Goal: Task Accomplishment & Management: Complete application form

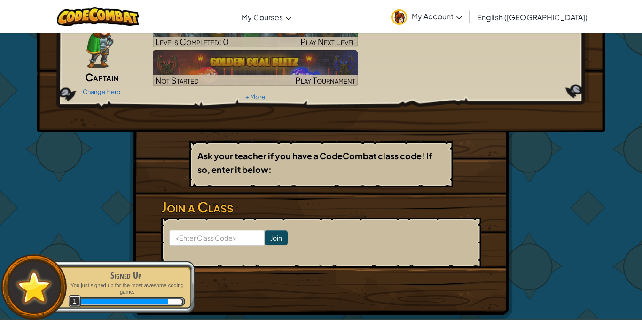
scroll to position [62, 0]
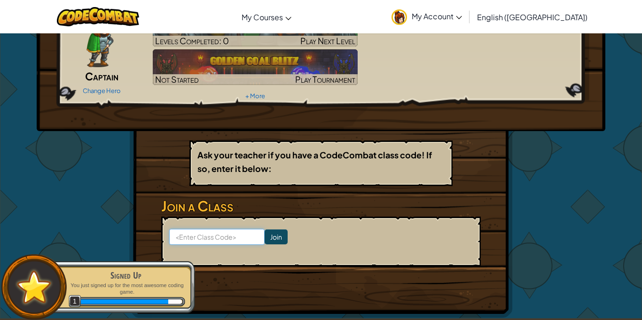
click at [203, 238] on input at bounding box center [216, 237] width 95 height 16
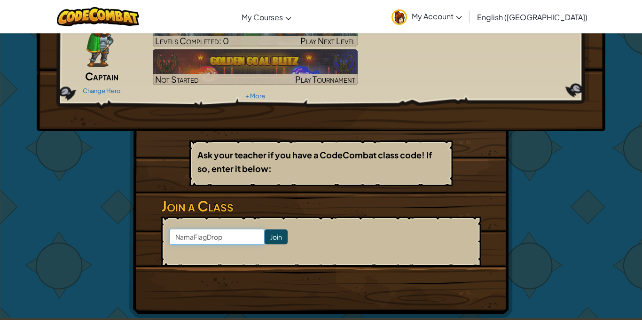
type input "NamaFlagDrop"
click at [273, 236] on input "Join" at bounding box center [275, 236] width 23 height 15
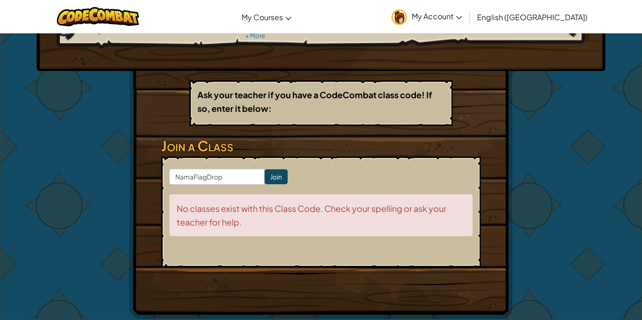
scroll to position [0, 0]
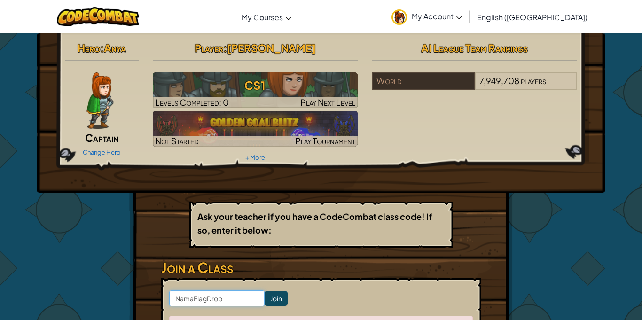
click at [193, 302] on input "NamaFlagDrop" at bounding box center [216, 298] width 95 height 16
click at [208, 298] on input "Nama FlagDrop" at bounding box center [216, 298] width 95 height 16
type input "Nama Flag Drop"
click at [274, 294] on input "Join" at bounding box center [275, 298] width 23 height 15
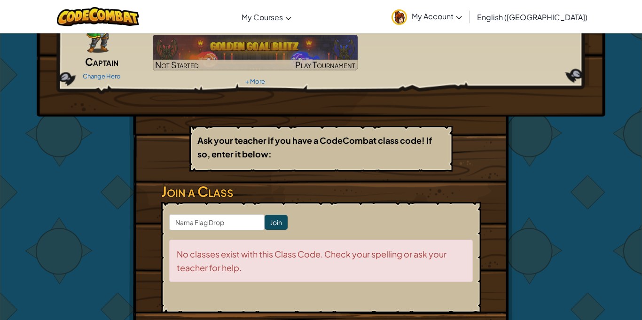
scroll to position [77, 0]
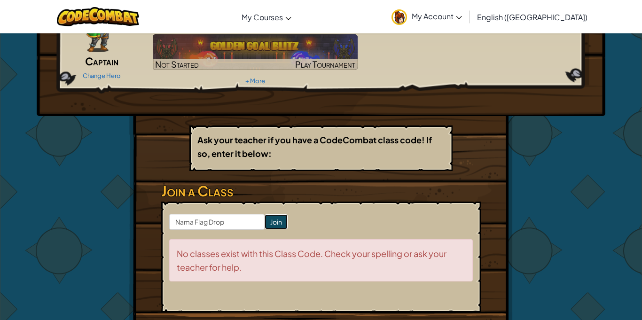
click at [274, 225] on input "Join" at bounding box center [275, 221] width 23 height 15
click at [274, 224] on input "Join" at bounding box center [275, 221] width 23 height 15
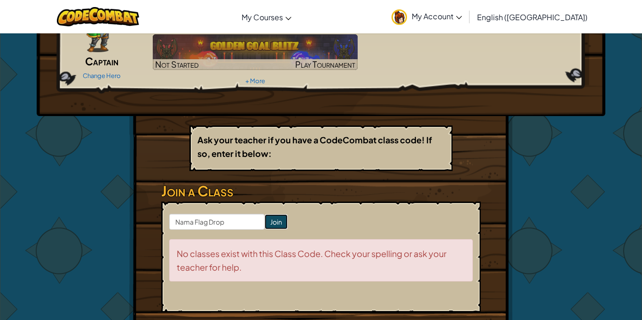
click at [274, 224] on input "Join" at bounding box center [275, 221] width 23 height 15
click at [209, 222] on input "Nama Flag Drop" at bounding box center [216, 222] width 95 height 16
click at [193, 223] on input "Nama FlagDrop" at bounding box center [216, 222] width 95 height 16
click at [196, 222] on input "Nama FlagDrop" at bounding box center [216, 222] width 95 height 16
drag, startPoint x: 224, startPoint y: 224, endPoint x: 170, endPoint y: 221, distance: 53.1
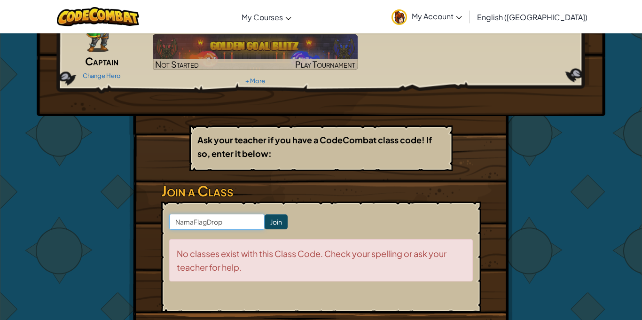
click at [170, 221] on input "NamaFlagDrop" at bounding box center [216, 222] width 95 height 16
type input "NameFlagDrop"
click at [276, 225] on input "Join" at bounding box center [275, 221] width 23 height 15
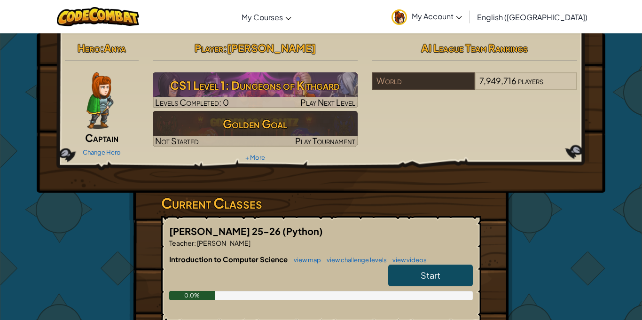
click at [414, 271] on link "Start" at bounding box center [430, 275] width 85 height 22
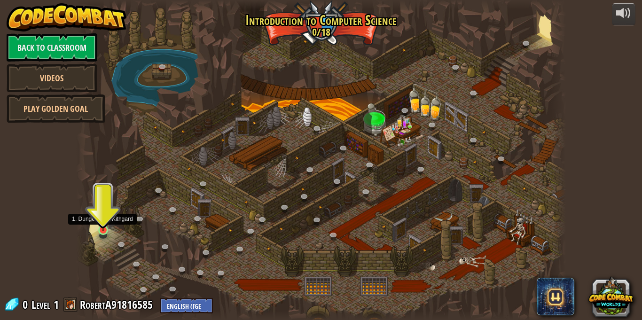
click at [108, 219] on img at bounding box center [103, 217] width 12 height 27
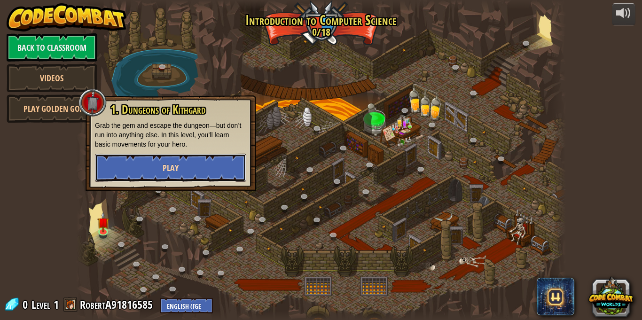
click at [147, 180] on button "Play" at bounding box center [170, 168] width 151 height 28
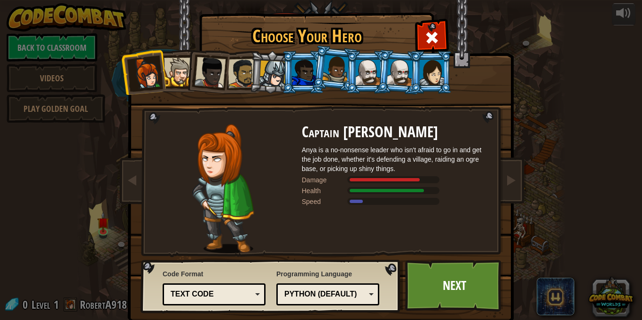
click at [177, 85] on div at bounding box center [178, 72] width 29 height 29
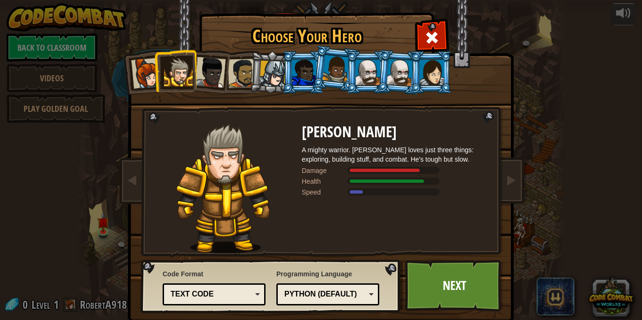
click at [206, 80] on div at bounding box center [209, 72] width 31 height 31
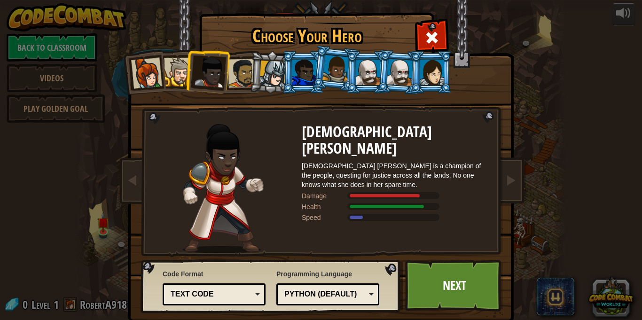
click at [294, 73] on div at bounding box center [304, 72] width 24 height 25
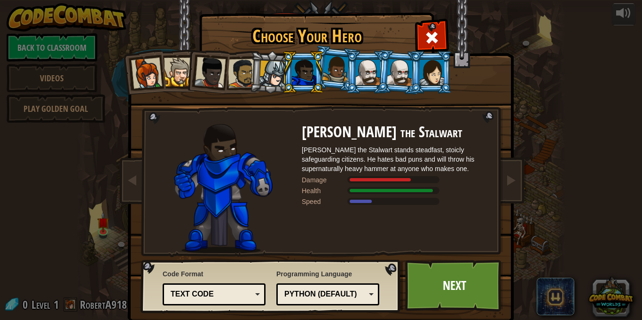
click at [426, 72] on div at bounding box center [431, 72] width 24 height 25
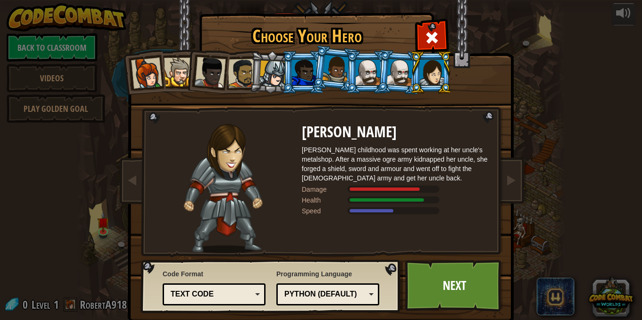
click at [394, 80] on div at bounding box center [400, 72] width 26 height 27
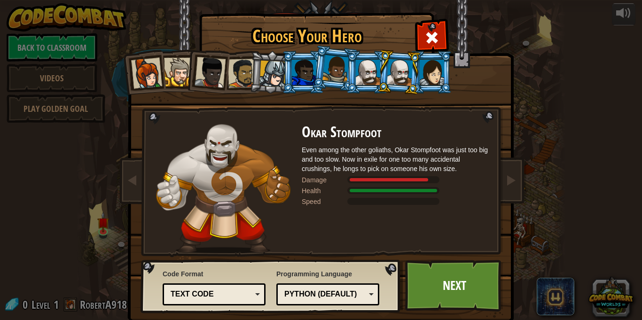
click at [394, 80] on div at bounding box center [400, 72] width 26 height 27
click at [361, 75] on div at bounding box center [368, 72] width 24 height 25
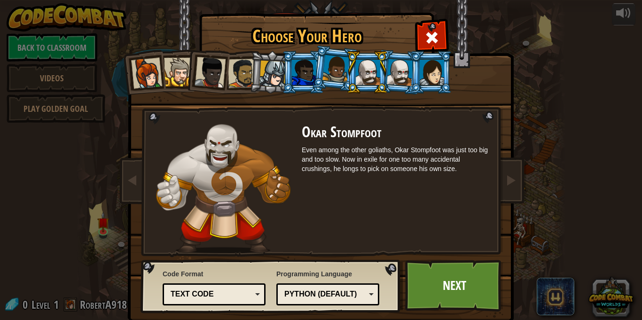
click at [387, 77] on li at bounding box center [367, 72] width 42 height 43
click at [391, 75] on div at bounding box center [400, 72] width 26 height 27
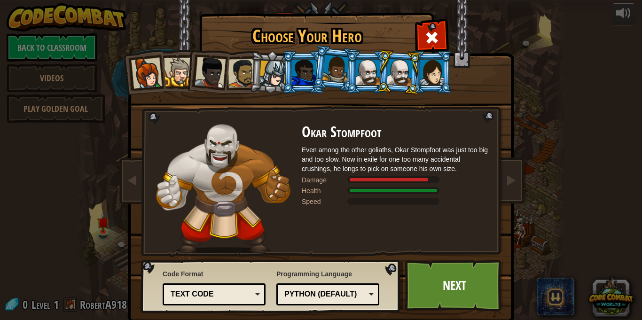
click at [429, 76] on div at bounding box center [431, 72] width 24 height 25
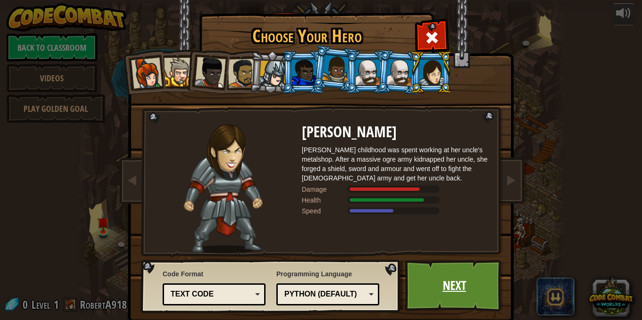
click at [477, 275] on link "Next" at bounding box center [454, 286] width 98 height 52
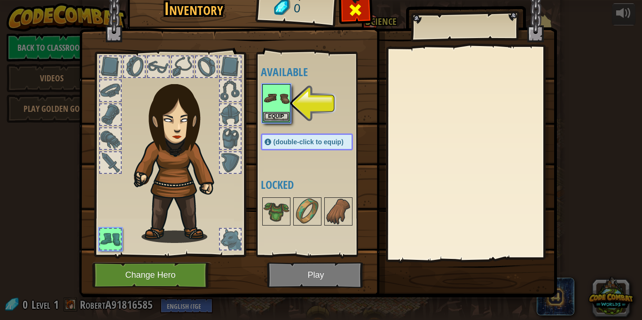
click at [359, 16] on span at bounding box center [355, 9] width 15 height 15
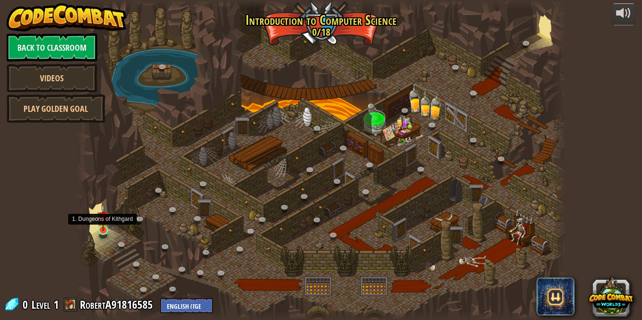
click at [106, 222] on img at bounding box center [103, 217] width 12 height 27
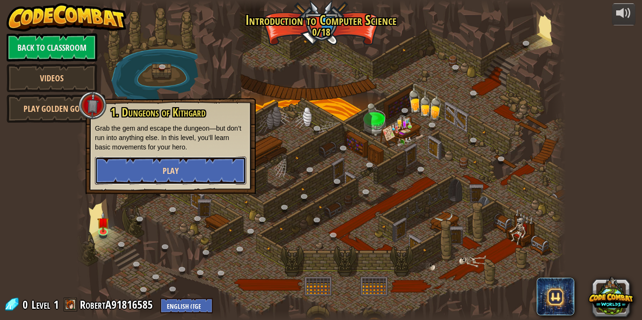
click at [166, 176] on span "Play" at bounding box center [171, 171] width 16 height 12
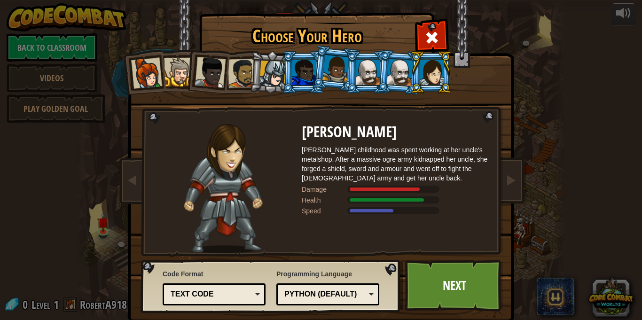
click at [151, 80] on div at bounding box center [146, 73] width 31 height 31
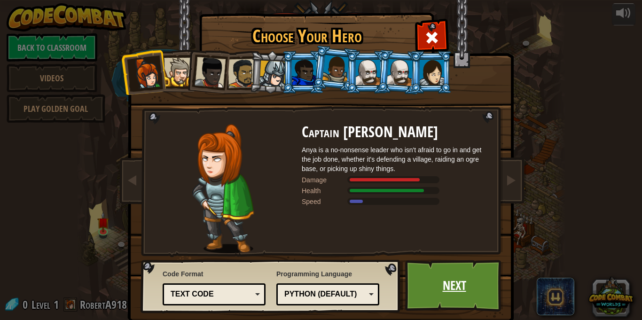
click at [440, 274] on link "Next" at bounding box center [454, 286] width 98 height 52
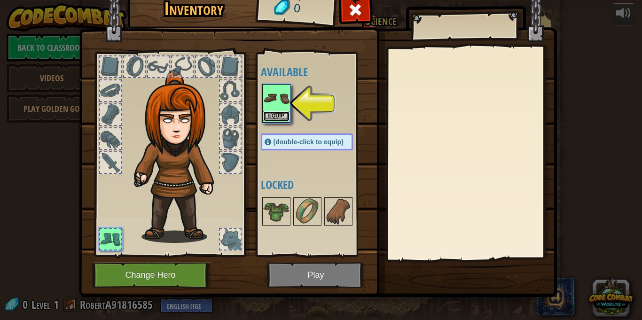
click at [273, 113] on button "Equip" at bounding box center [276, 116] width 26 height 10
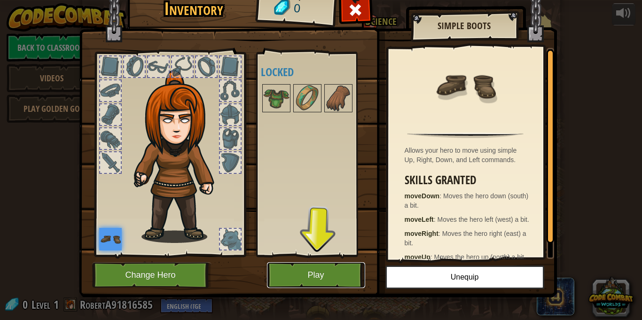
click at [311, 275] on button "Play" at bounding box center [316, 275] width 98 height 26
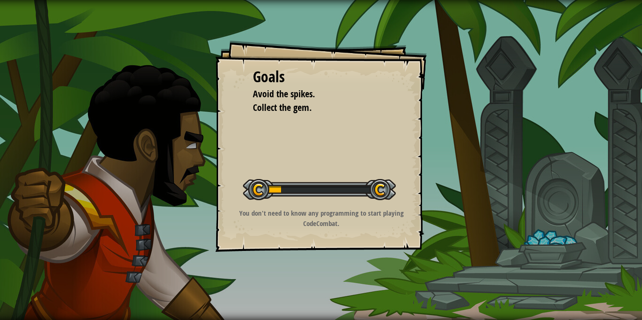
click at [279, 183] on div at bounding box center [319, 189] width 153 height 21
click at [280, 184] on div at bounding box center [319, 189] width 153 height 21
click at [281, 186] on div at bounding box center [319, 189] width 153 height 21
click at [377, 192] on div at bounding box center [319, 189] width 153 height 21
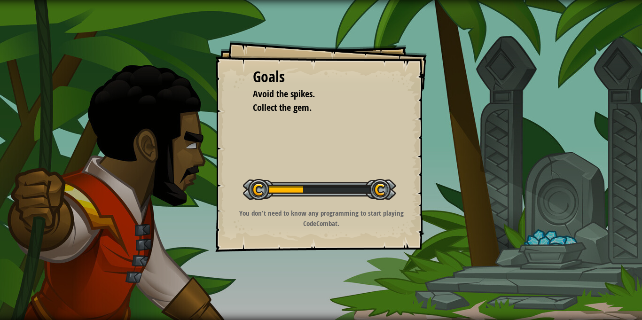
click at [377, 192] on div at bounding box center [319, 189] width 153 height 21
click at [231, 78] on div "Goals Avoid the spikes. Collect the gem. Start Level Error loading from server.…" at bounding box center [320, 145] width 211 height 211
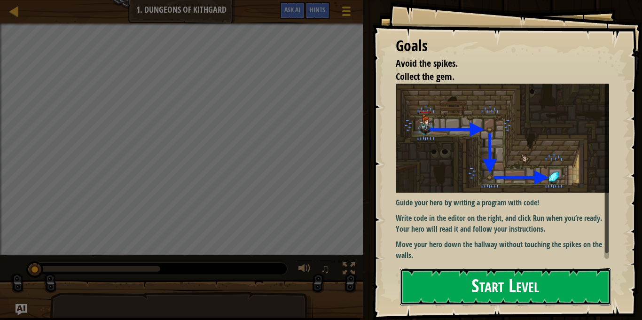
click at [438, 298] on button "Start Level" at bounding box center [505, 286] width 211 height 37
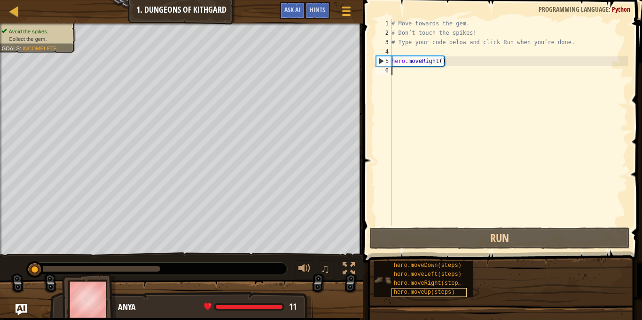
click at [447, 296] on div "hero.moveUp(steps)" at bounding box center [428, 292] width 75 height 9
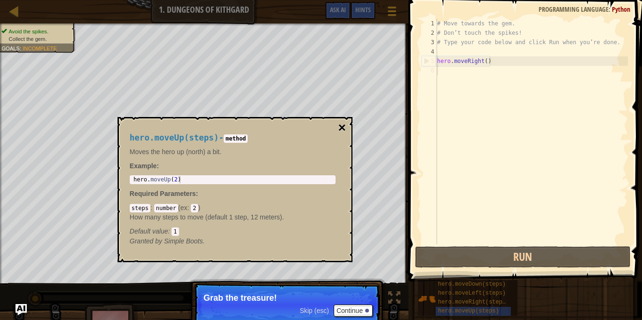
click at [342, 129] on button "×" at bounding box center [342, 127] width 8 height 13
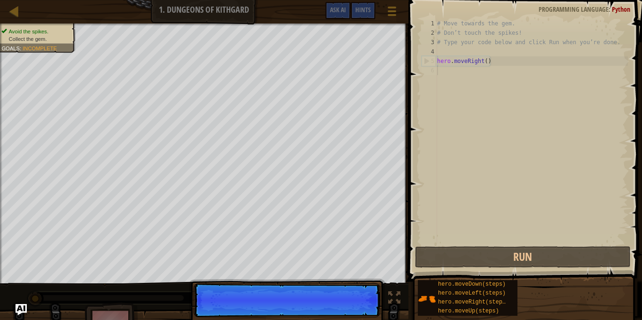
scroll to position [4, 0]
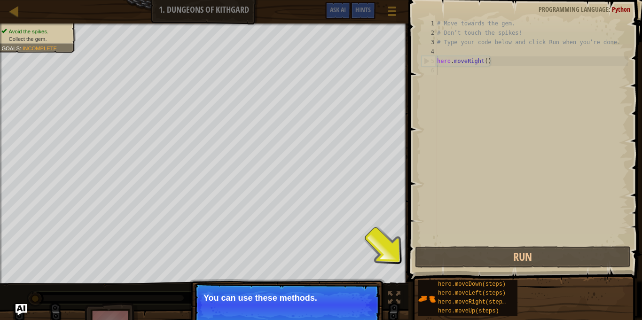
click at [327, 308] on span "Skip (esc)" at bounding box center [314, 311] width 29 height 8
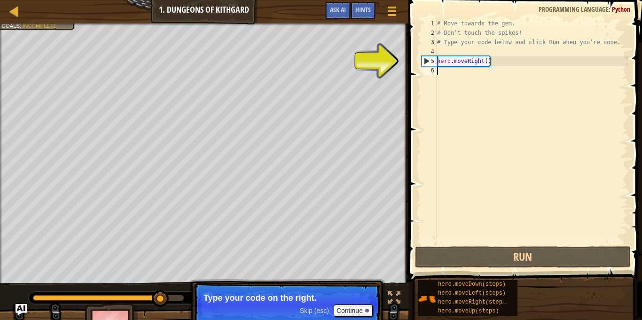
click at [460, 62] on div "# Move towards the gem. # Don’t touch the spikes! # Type your code below and cl…" at bounding box center [531, 141] width 193 height 244
type textarea "hero.moveRight()"
click at [461, 63] on div "# Move towards the gem. # Don’t touch the spikes! # Type your code below and cl…" at bounding box center [531, 141] width 193 height 244
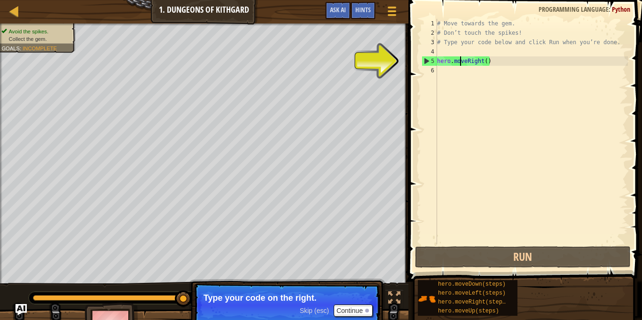
click at [460, 63] on div "# Move towards the gem. # Don’t touch the spikes! # Type your code below and cl…" at bounding box center [531, 141] width 193 height 244
click at [490, 61] on div "# Move towards the gem. # Don’t touch the spikes! # Type your code below and cl…" at bounding box center [531, 141] width 193 height 244
click at [459, 103] on div "# Move towards the gem. # Don’t touch the spikes! # Type your code below and cl…" at bounding box center [531, 141] width 193 height 244
click at [426, 62] on div "5" at bounding box center [429, 60] width 15 height 9
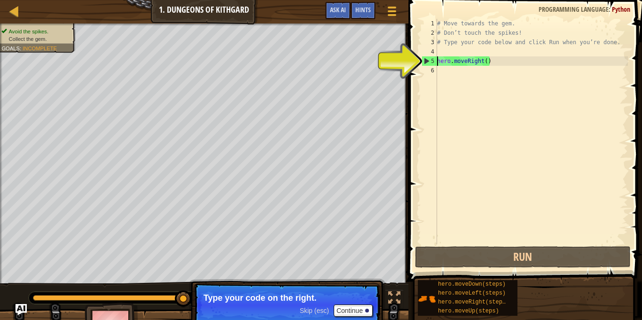
click at [426, 62] on div "5" at bounding box center [429, 60] width 15 height 9
click at [447, 65] on div "# Move towards the gem. # Don’t touch the spikes! # Type your code below and cl…" at bounding box center [531, 141] width 193 height 244
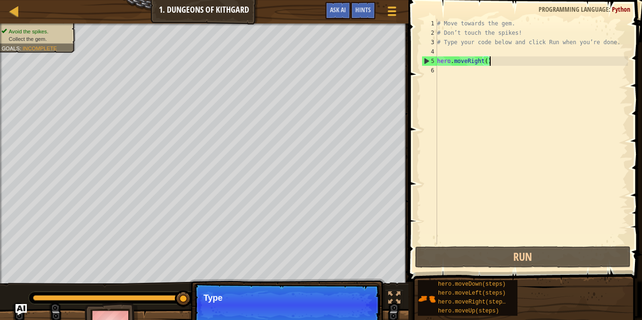
click at [498, 60] on div "# Move towards the gem. # Don’t touch the spikes! # Type your code below and cl…" at bounding box center [531, 141] width 193 height 244
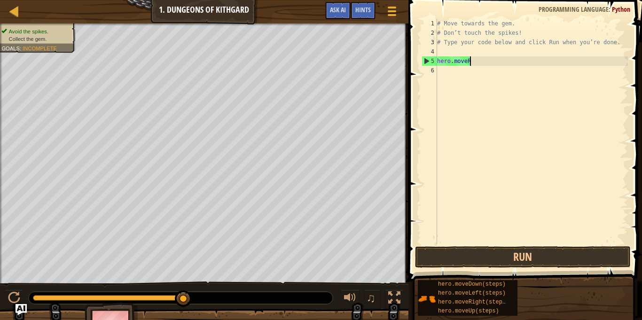
type textarea "hero.move"
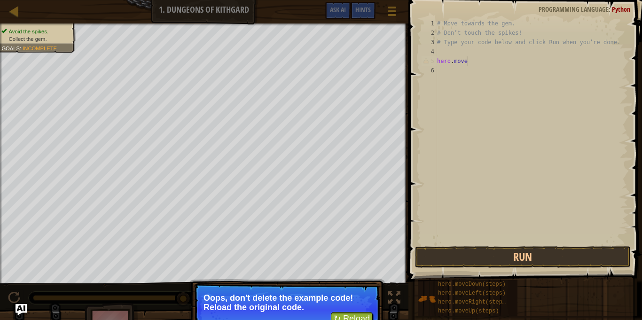
click at [324, 305] on p "Oops, don't delete the example code! Reload the original code." at bounding box center [286, 302] width 167 height 19
click at [323, 305] on p "Oops, don't delete the example code! Reload the original code." at bounding box center [286, 302] width 167 height 19
click at [322, 305] on p "Oops, don't delete the example code! Reload the original code." at bounding box center [286, 302] width 167 height 19
click at [323, 305] on p "Oops, don't delete the example code! Reload the original code." at bounding box center [286, 302] width 167 height 19
click at [354, 317] on button "↻ Reload" at bounding box center [352, 319] width 42 height 14
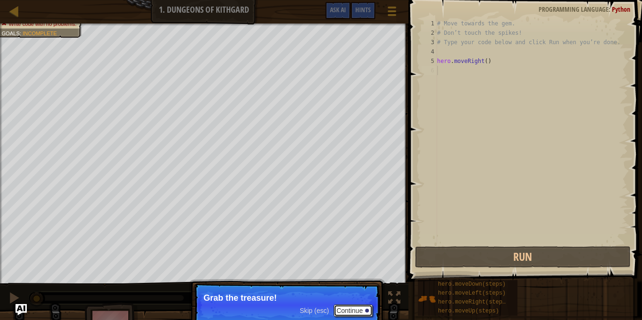
click at [347, 309] on button "Continue" at bounding box center [352, 310] width 39 height 12
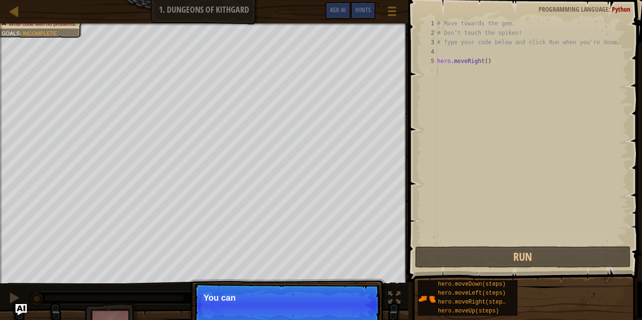
click at [347, 309] on p "Skip (esc) Continue You can" at bounding box center [287, 304] width 186 height 43
click at [347, 309] on p "Skip (esc) Continue You can use these me" at bounding box center [287, 304] width 186 height 43
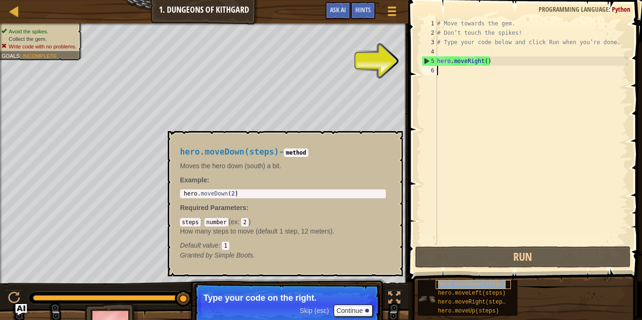
click at [470, 285] on span "hero.moveDown(steps)" at bounding box center [472, 284] width 68 height 7
click at [432, 72] on div "6" at bounding box center [428, 70] width 15 height 9
click at [493, 284] on span "hero.moveDown(steps)" at bounding box center [472, 284] width 68 height 7
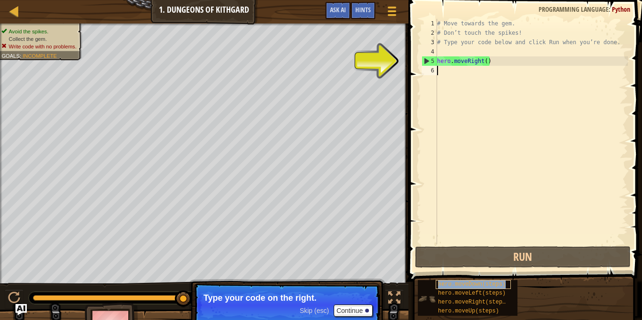
click at [493, 284] on span "hero.moveDown(steps)" at bounding box center [472, 284] width 68 height 7
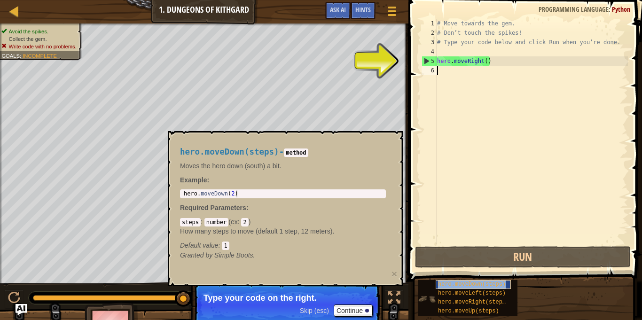
click at [493, 284] on span "hero.moveDown(steps)" at bounding box center [472, 284] width 68 height 7
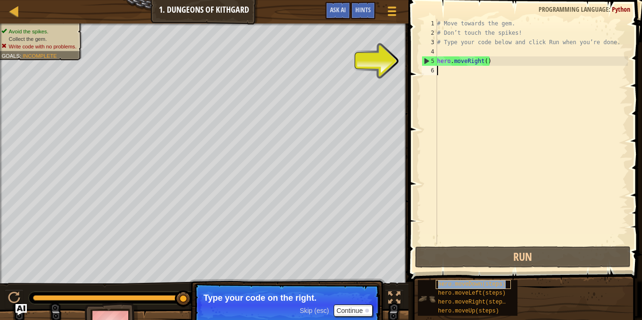
click at [493, 284] on span "hero.moveDown(steps)" at bounding box center [472, 284] width 68 height 7
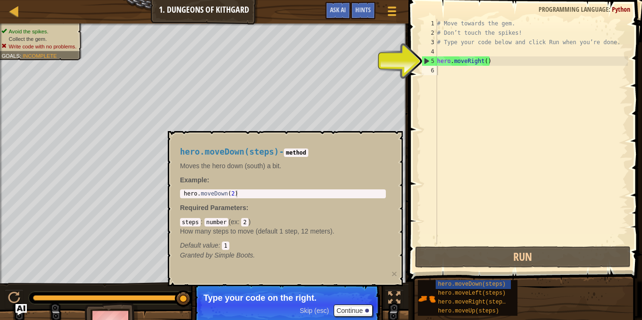
click at [248, 224] on code "2" at bounding box center [244, 222] width 7 height 8
click at [425, 59] on div "5" at bounding box center [429, 60] width 15 height 9
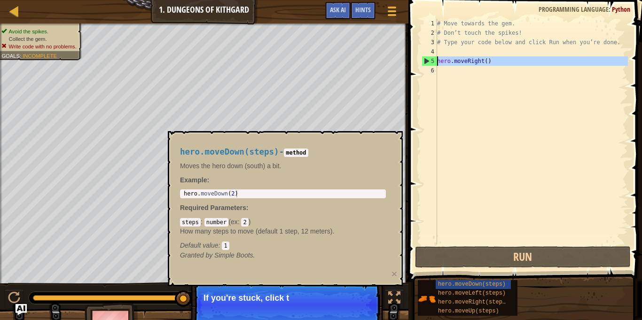
click at [425, 59] on div "5" at bounding box center [429, 60] width 15 height 9
type textarea "hero.moveRight()"
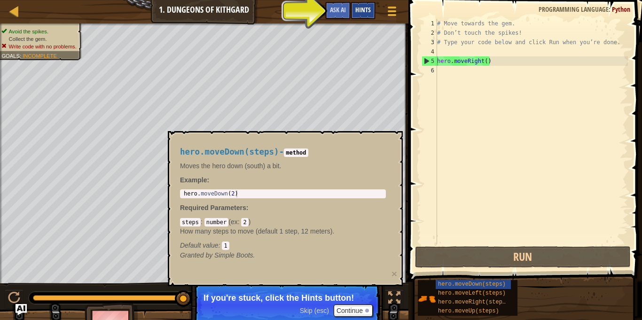
click at [364, 11] on span "Hints" at bounding box center [362, 9] width 15 height 9
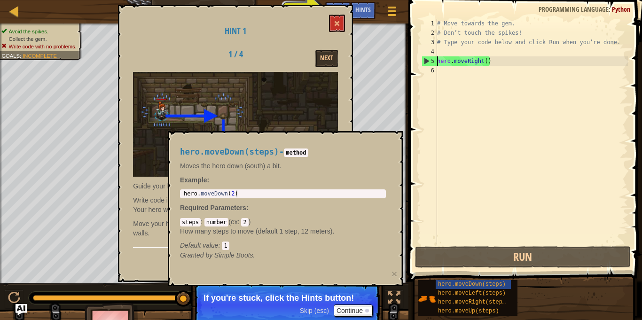
click at [557, 298] on div "hero.moveDown(steps) hero.moveLeft(steps) hero.moveRight(steps) hero.moveUp(ste…" at bounding box center [526, 297] width 218 height 37
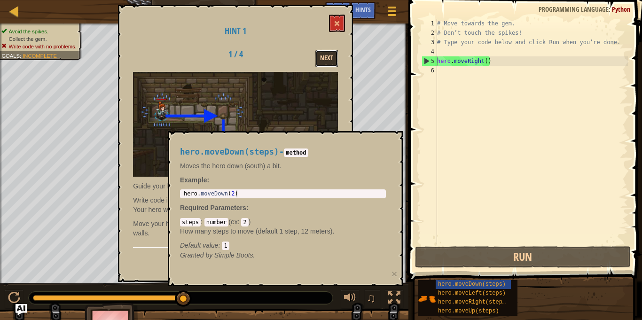
click at [330, 57] on button "Next" at bounding box center [326, 58] width 23 height 17
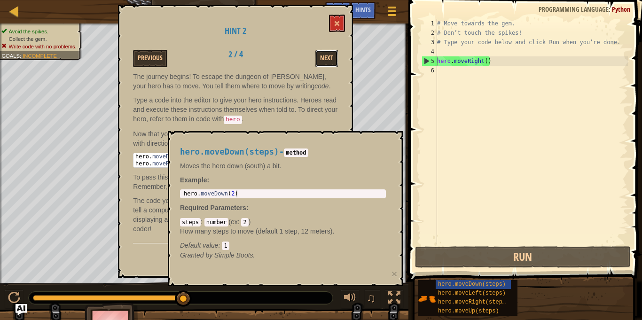
click at [330, 57] on button "Next" at bounding box center [326, 58] width 23 height 17
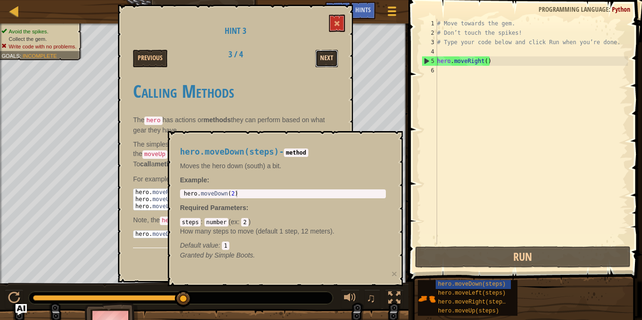
click at [329, 58] on button "Next" at bounding box center [326, 58] width 23 height 17
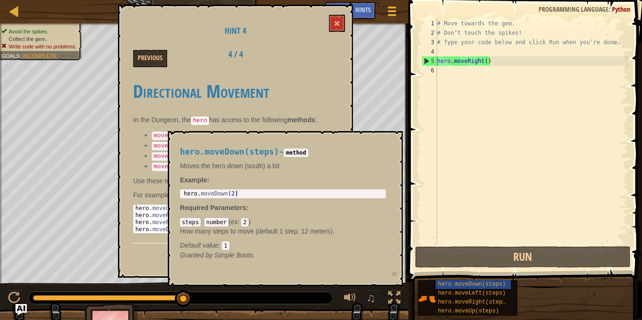
click at [329, 59] on div "Previous 4 / 4" at bounding box center [235, 58] width 219 height 17
click at [330, 23] on button at bounding box center [337, 23] width 16 height 17
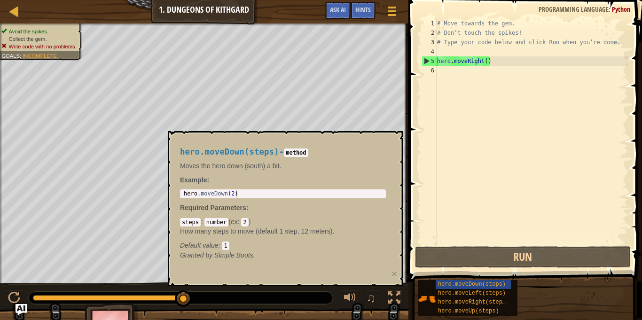
click at [308, 150] on code "method" at bounding box center [296, 152] width 24 height 8
click at [429, 73] on div "6" at bounding box center [428, 70] width 15 height 9
click at [432, 71] on div "6" at bounding box center [428, 70] width 15 height 9
type textarea "hero.moveRight()"
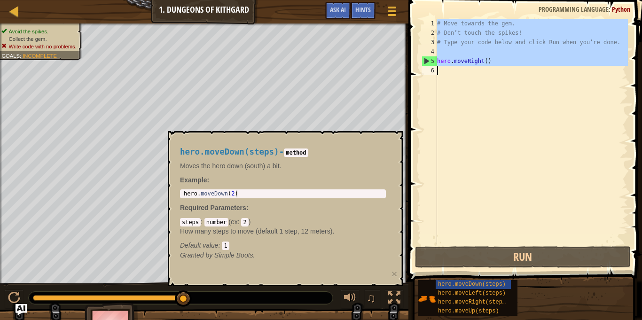
click at [432, 71] on div "6" at bounding box center [428, 70] width 15 height 9
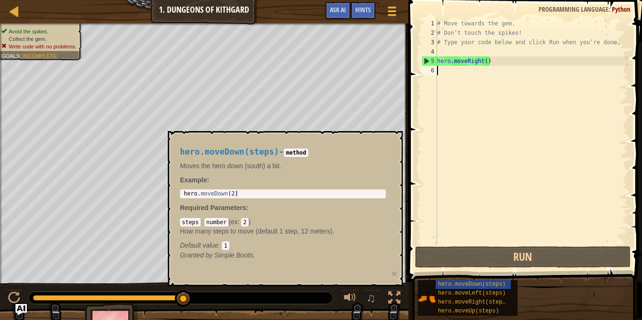
type textarea "g"
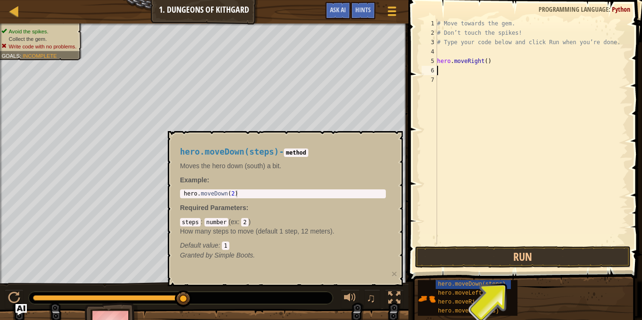
type textarea "d"
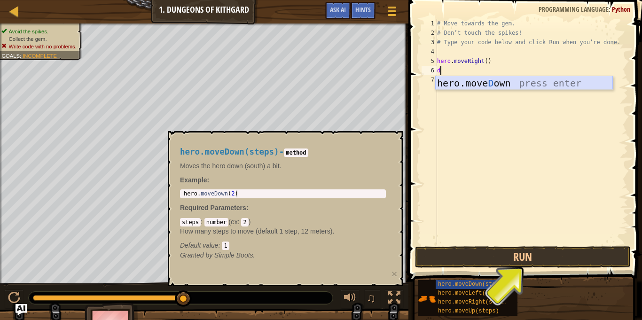
click at [450, 83] on div "hero.[PERSON_NAME] own press enter" at bounding box center [524, 97] width 178 height 42
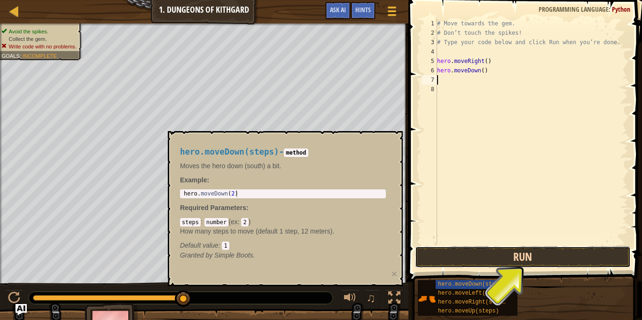
click at [503, 259] on button "Run" at bounding box center [523, 257] width 216 height 22
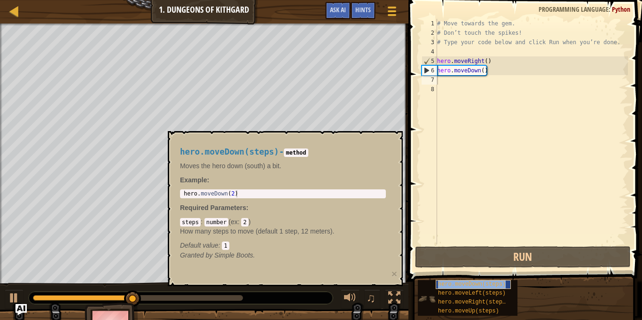
click at [452, 282] on span "hero.moveDown(steps)" at bounding box center [472, 284] width 68 height 7
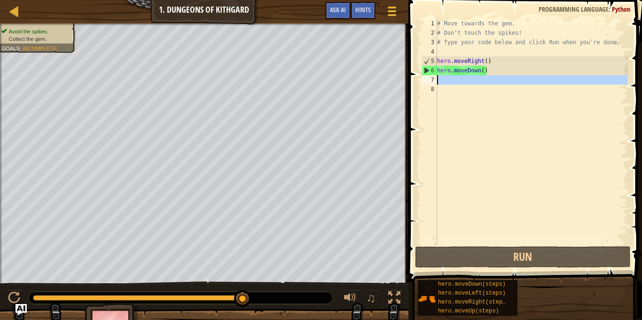
click at [431, 84] on div "7" at bounding box center [428, 79] width 15 height 9
type textarea "r"
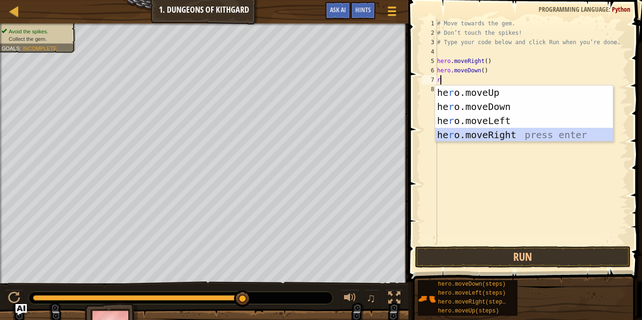
click at [489, 134] on div "he r o.moveUp press enter he r o.moveDown press enter he r o.moveLeft press ent…" at bounding box center [524, 127] width 178 height 85
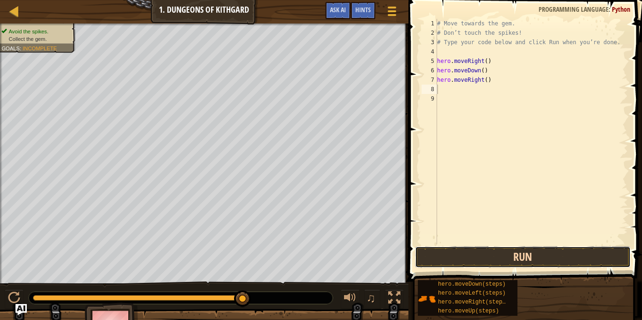
click at [486, 256] on button "Run" at bounding box center [523, 257] width 216 height 22
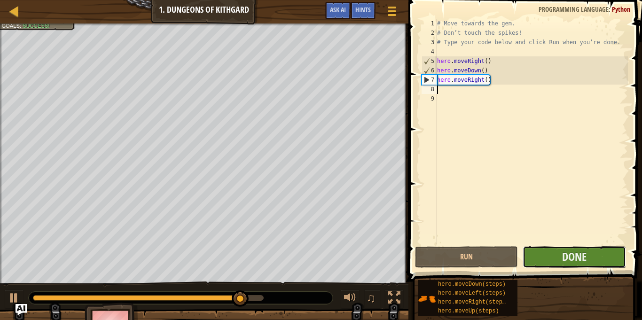
click at [555, 259] on button "Done" at bounding box center [573, 257] width 103 height 22
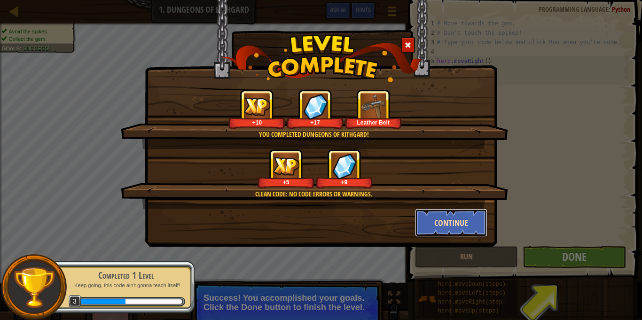
click at [447, 224] on button "Continue" at bounding box center [451, 223] width 73 height 28
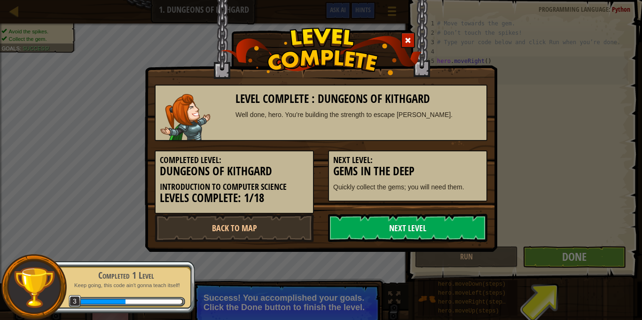
click at [449, 227] on link "Next Level" at bounding box center [407, 228] width 159 height 28
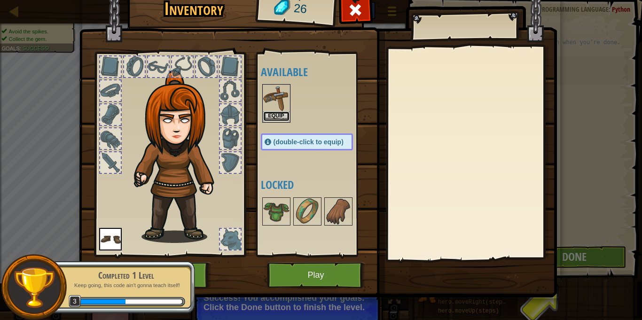
click at [267, 115] on button "Equip" at bounding box center [276, 116] width 26 height 10
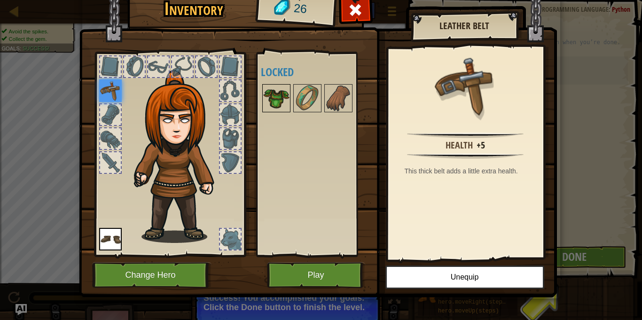
click at [278, 103] on img at bounding box center [276, 98] width 26 height 26
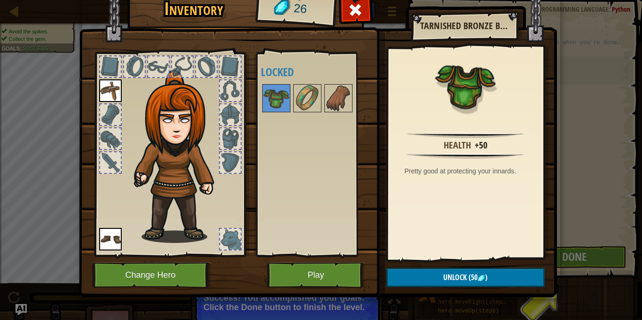
click at [640, 149] on div "Inventory 26 Available Equip Equip (double-click to equip) Locked Tarnished Bro…" at bounding box center [321, 160] width 642 height 320
click at [346, 279] on button "Play" at bounding box center [316, 275] width 98 height 26
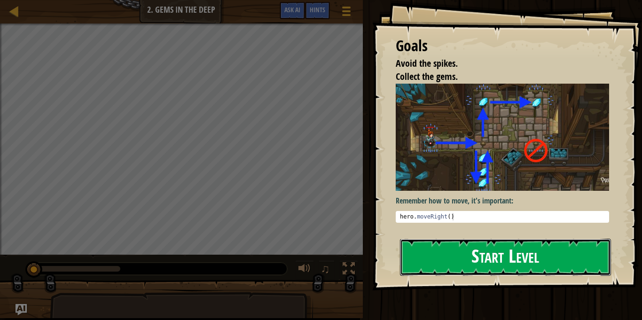
click at [419, 241] on button "Start Level" at bounding box center [505, 257] width 211 height 37
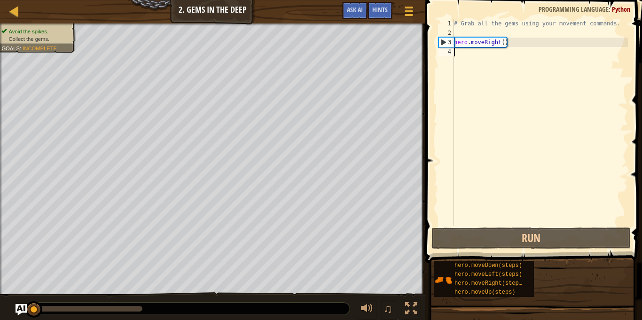
click at [446, 51] on div "4" at bounding box center [445, 51] width 15 height 9
click at [447, 52] on div "4" at bounding box center [445, 51] width 15 height 9
click at [449, 50] on div "4" at bounding box center [445, 51] width 15 height 9
click at [444, 39] on div "3" at bounding box center [446, 42] width 15 height 9
click at [444, 40] on div "3" at bounding box center [446, 42] width 15 height 9
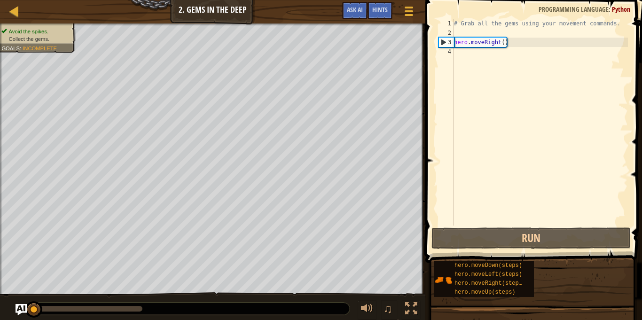
click at [481, 42] on div "# Grab all the gems using your movement commands. hero . moveRight ( )" at bounding box center [540, 131] width 176 height 225
click at [451, 41] on div "3" at bounding box center [446, 42] width 15 height 9
click at [446, 42] on div "3" at bounding box center [446, 42] width 15 height 9
click at [449, 42] on div "3" at bounding box center [446, 42] width 15 height 9
type textarea "hero.moveRight()"
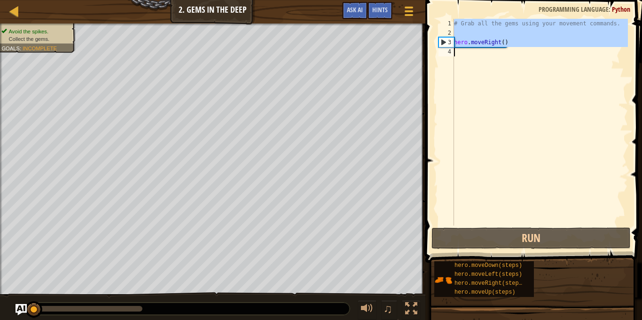
click at [449, 42] on div "3" at bounding box center [446, 42] width 15 height 9
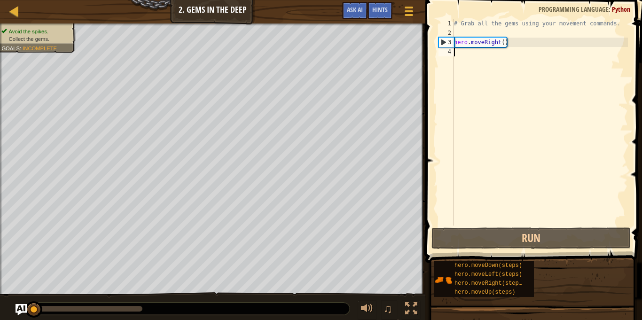
click at [449, 42] on div "3" at bounding box center [446, 42] width 15 height 9
type textarea "hero.moveRight()"
click at [443, 44] on div "3" at bounding box center [446, 42] width 15 height 9
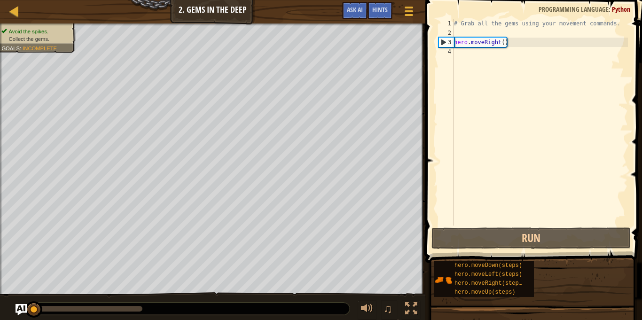
type textarea "hero.moveRight()"
click at [450, 52] on div "4" at bounding box center [445, 51] width 15 height 9
type textarea "hero.moveRight()"
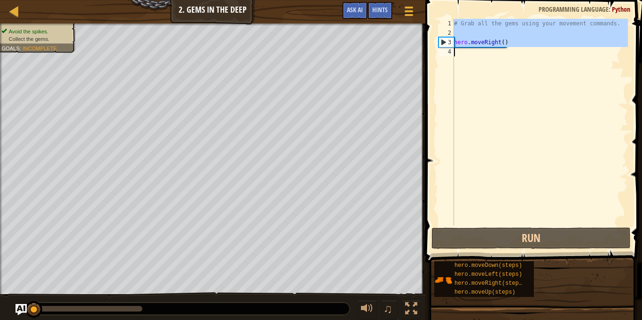
click at [450, 52] on div "4" at bounding box center [445, 51] width 15 height 9
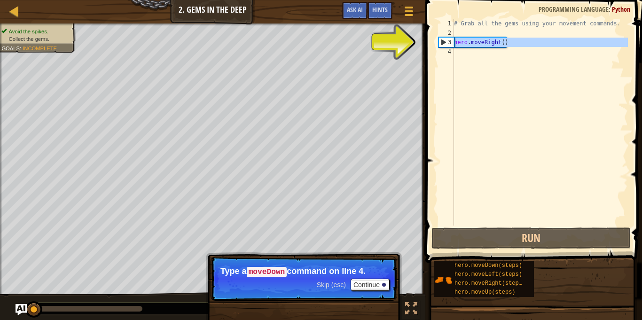
click at [442, 40] on div "3" at bounding box center [446, 42] width 15 height 9
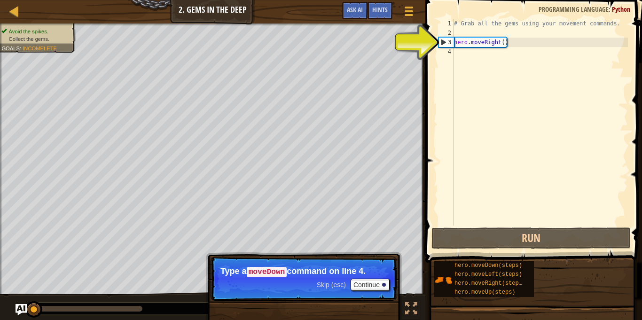
click at [442, 44] on div "3" at bounding box center [446, 42] width 15 height 9
type textarea "hero.moveRight()"
click at [449, 54] on div "4" at bounding box center [445, 51] width 15 height 9
type textarea "d"
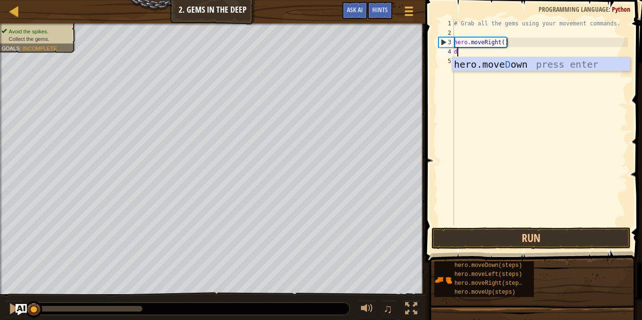
scroll to position [4, 0]
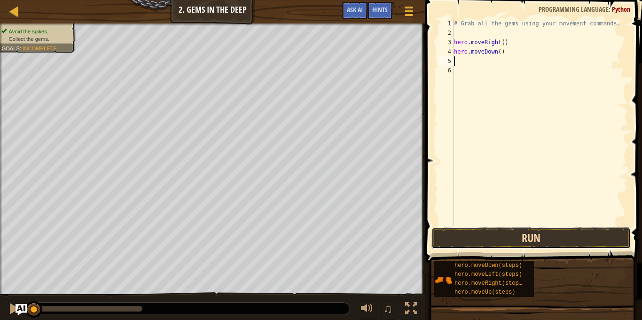
click at [542, 246] on button "Run" at bounding box center [530, 238] width 199 height 22
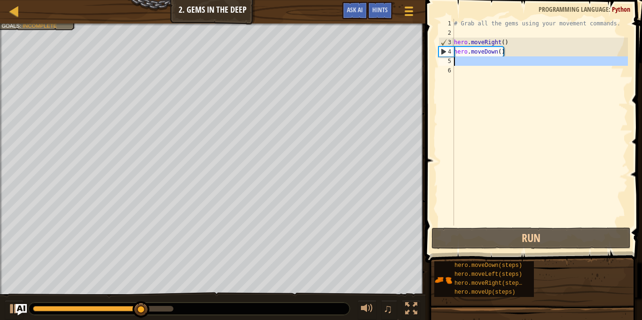
click at [448, 63] on div "5" at bounding box center [445, 60] width 15 height 9
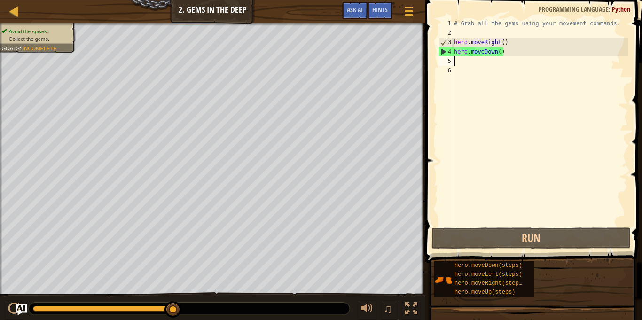
type textarea "u"
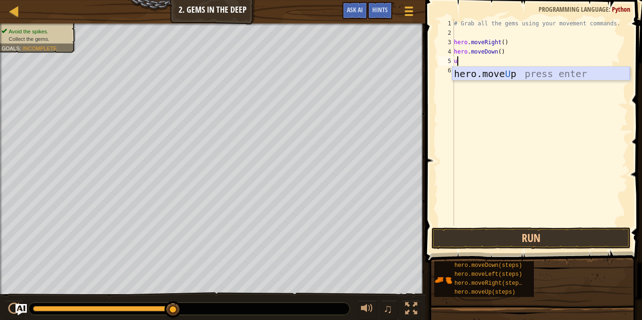
click at [465, 74] on div "hero.move U p press enter" at bounding box center [541, 88] width 178 height 42
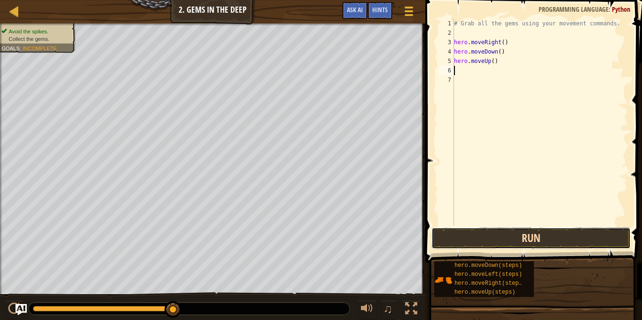
click at [481, 236] on button "Run" at bounding box center [530, 238] width 199 height 22
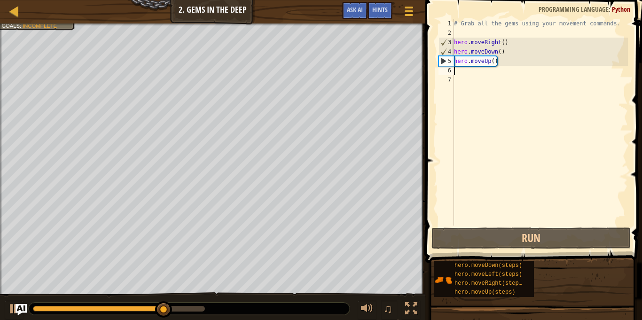
click at [448, 71] on div "6" at bounding box center [445, 70] width 15 height 9
click at [449, 72] on div "6" at bounding box center [445, 70] width 15 height 9
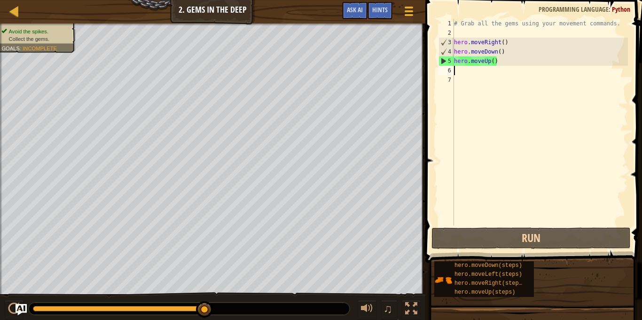
type textarea "u"
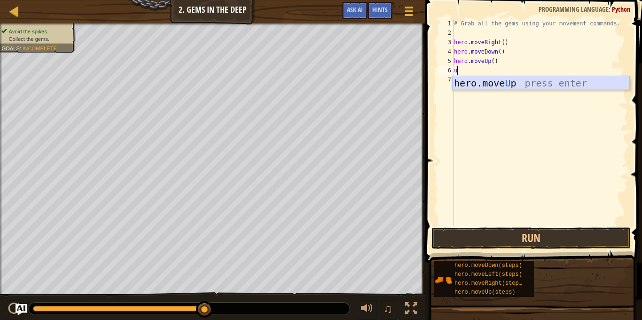
click at [465, 84] on div "hero.move U p press enter" at bounding box center [541, 97] width 178 height 42
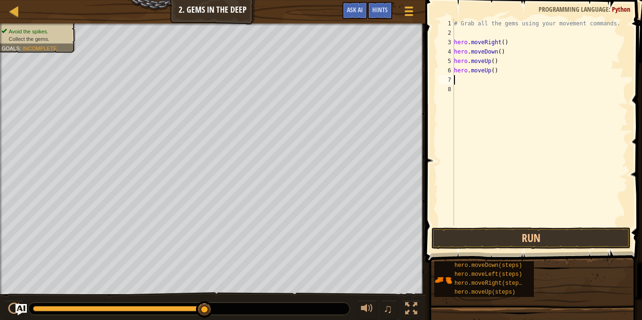
type textarea "r"
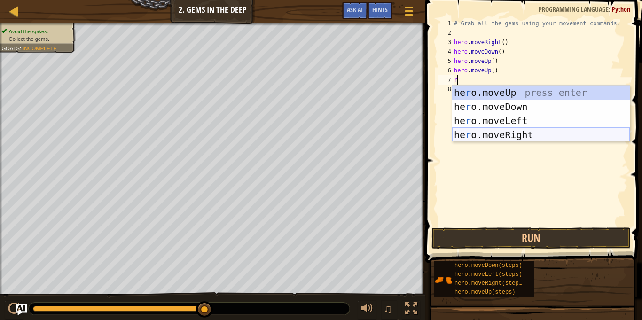
click at [493, 135] on div "he r o.moveUp press enter he r o.moveDown press enter he r o.moveLeft press ent…" at bounding box center [541, 127] width 178 height 85
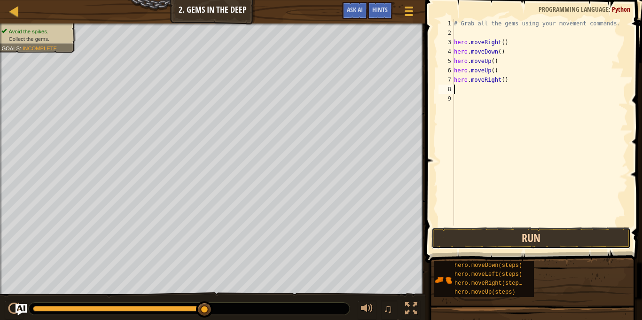
click at [505, 240] on button "Run" at bounding box center [530, 238] width 199 height 22
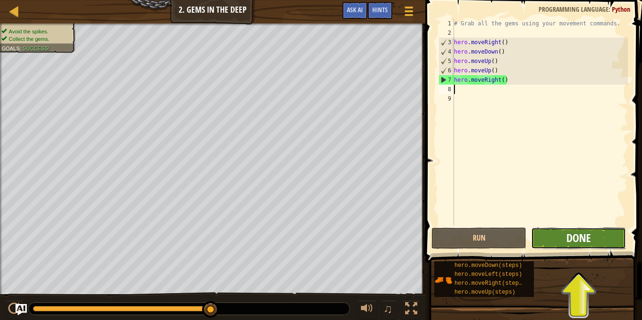
click at [569, 235] on span "Done" at bounding box center [578, 237] width 24 height 15
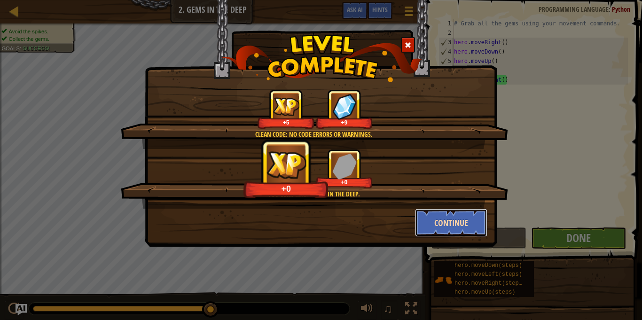
click at [473, 225] on button "Continue" at bounding box center [451, 223] width 73 height 28
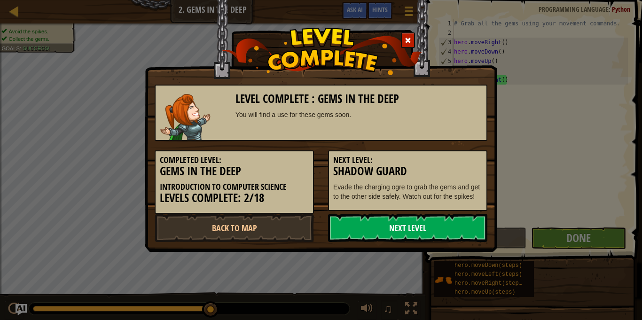
click at [342, 225] on link "Next Level" at bounding box center [407, 228] width 159 height 28
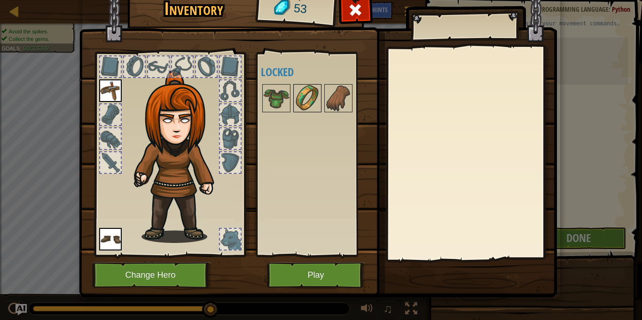
click at [304, 102] on img at bounding box center [307, 98] width 26 height 26
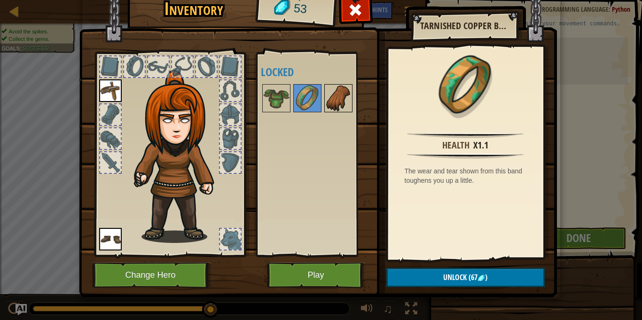
click at [349, 101] on img at bounding box center [338, 98] width 26 height 26
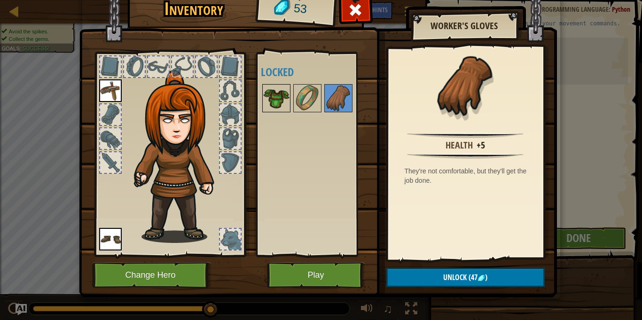
click at [274, 92] on img at bounding box center [276, 98] width 26 height 26
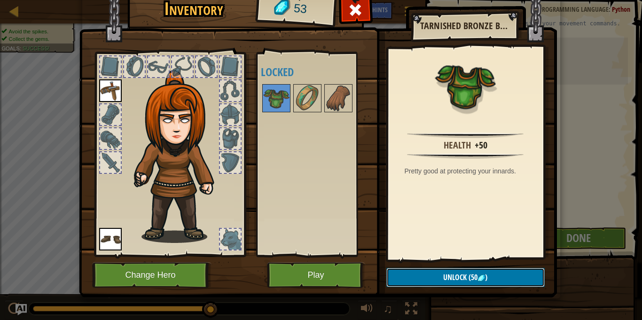
click at [416, 280] on button "Unlock (50 )" at bounding box center [465, 277] width 158 height 19
click at [443, 280] on button "Confirm" at bounding box center [465, 277] width 158 height 19
